Goal: Navigation & Orientation: Go to known website

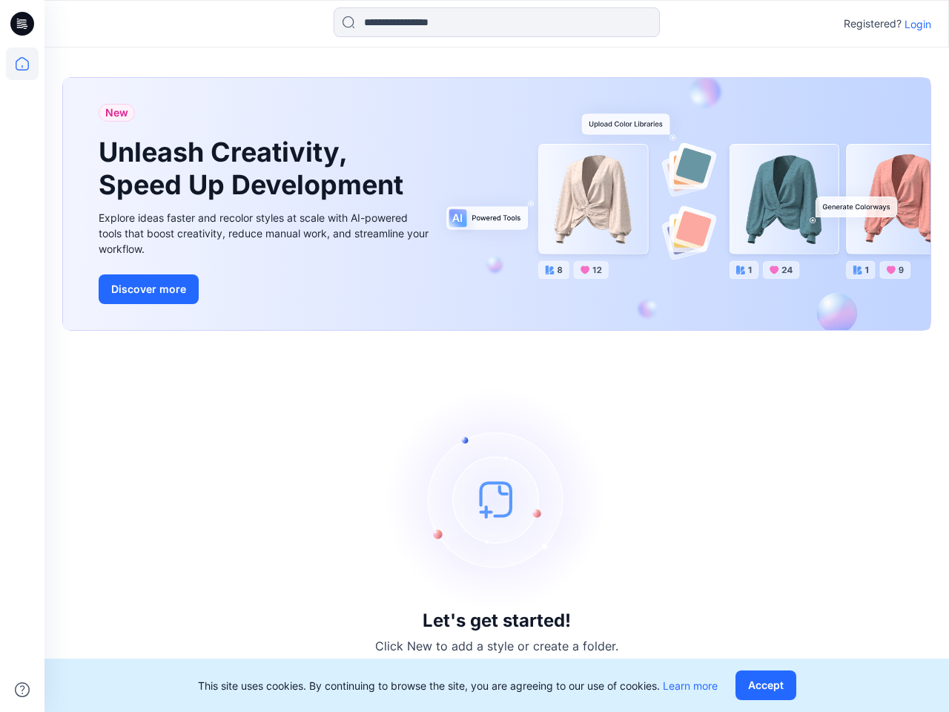
click at [475, 356] on div "Let's get started! Click New to add a style or create a folder." at bounding box center [496, 522] width 869 height 346
click at [23, 24] on icon at bounding box center [25, 24] width 6 height 1
click at [22, 64] on icon at bounding box center [22, 63] width 33 height 33
click at [22, 690] on icon at bounding box center [22, 689] width 15 height 15
click at [497, 22] on input at bounding box center [497, 22] width 326 height 30
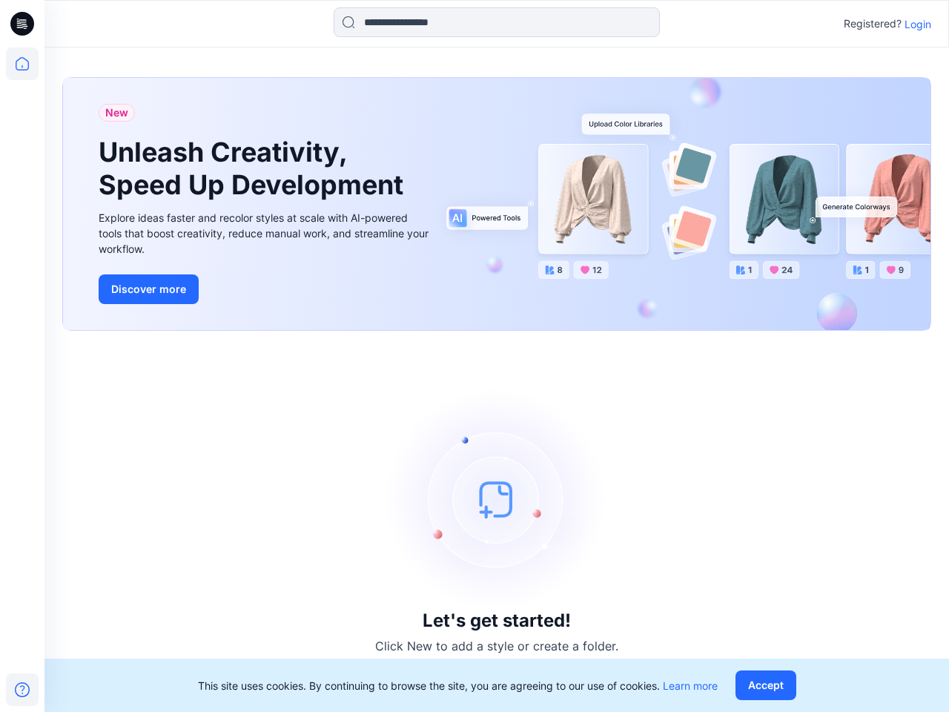
click at [918, 24] on p "Login" at bounding box center [918, 24] width 27 height 16
click at [769, 685] on button "Accept" at bounding box center [766, 686] width 61 height 30
